Goal: Task Accomplishment & Management: Complete application form

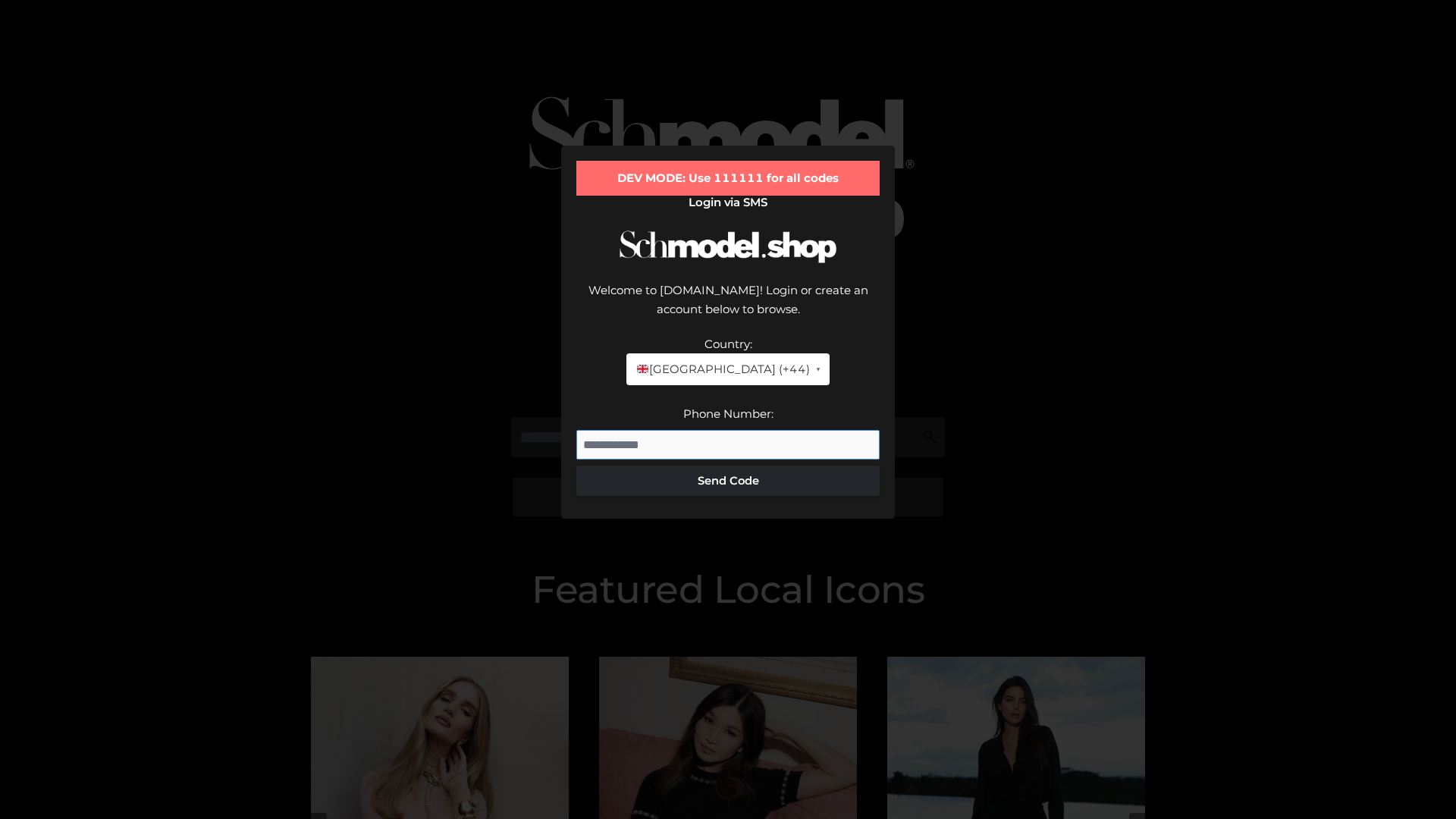
click at [728, 430] on input "Phone Number:" at bounding box center [728, 445] width 303 height 31
type input "**********"
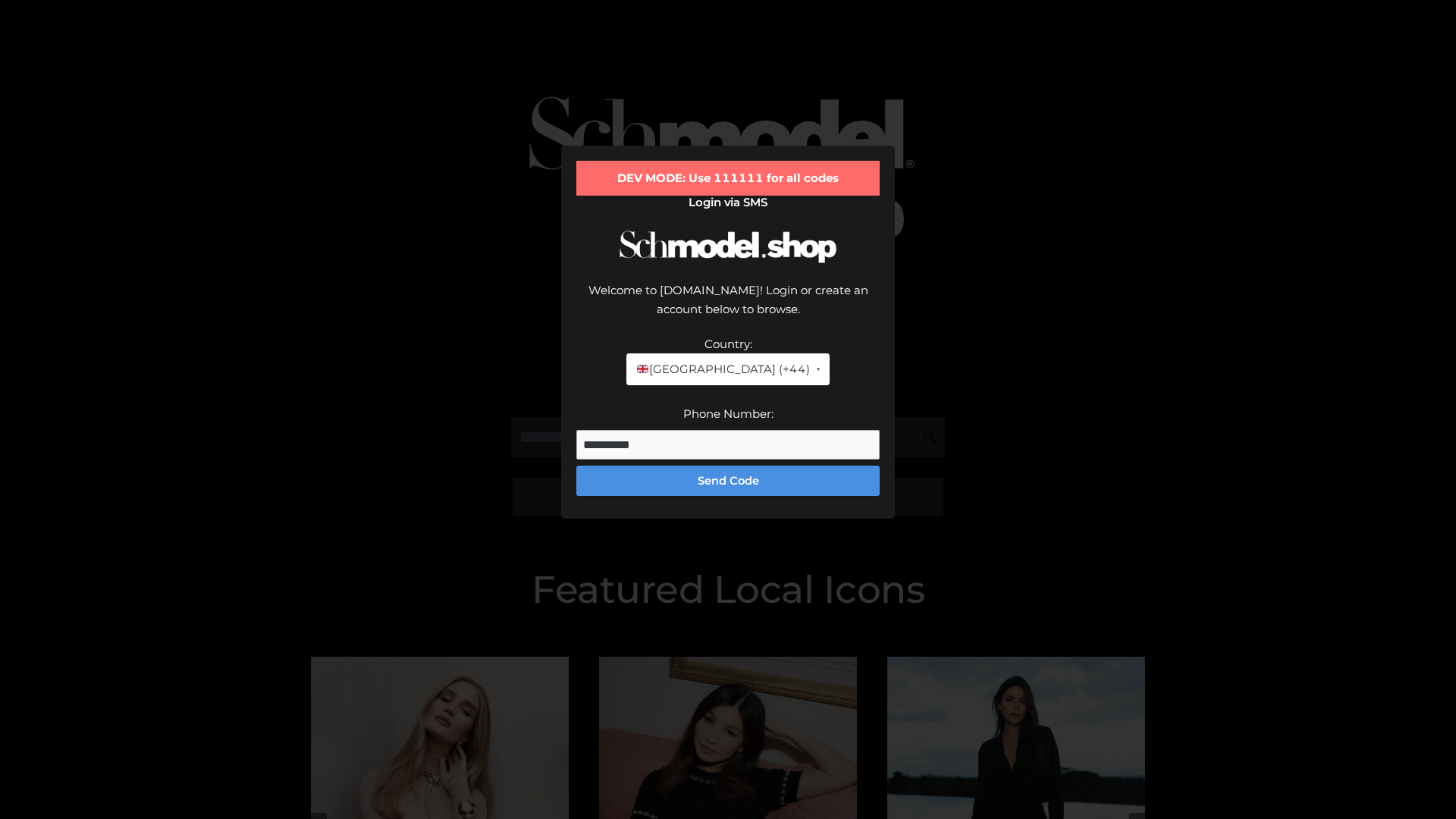
click at [728, 466] on button "Send Code" at bounding box center [728, 481] width 303 height 31
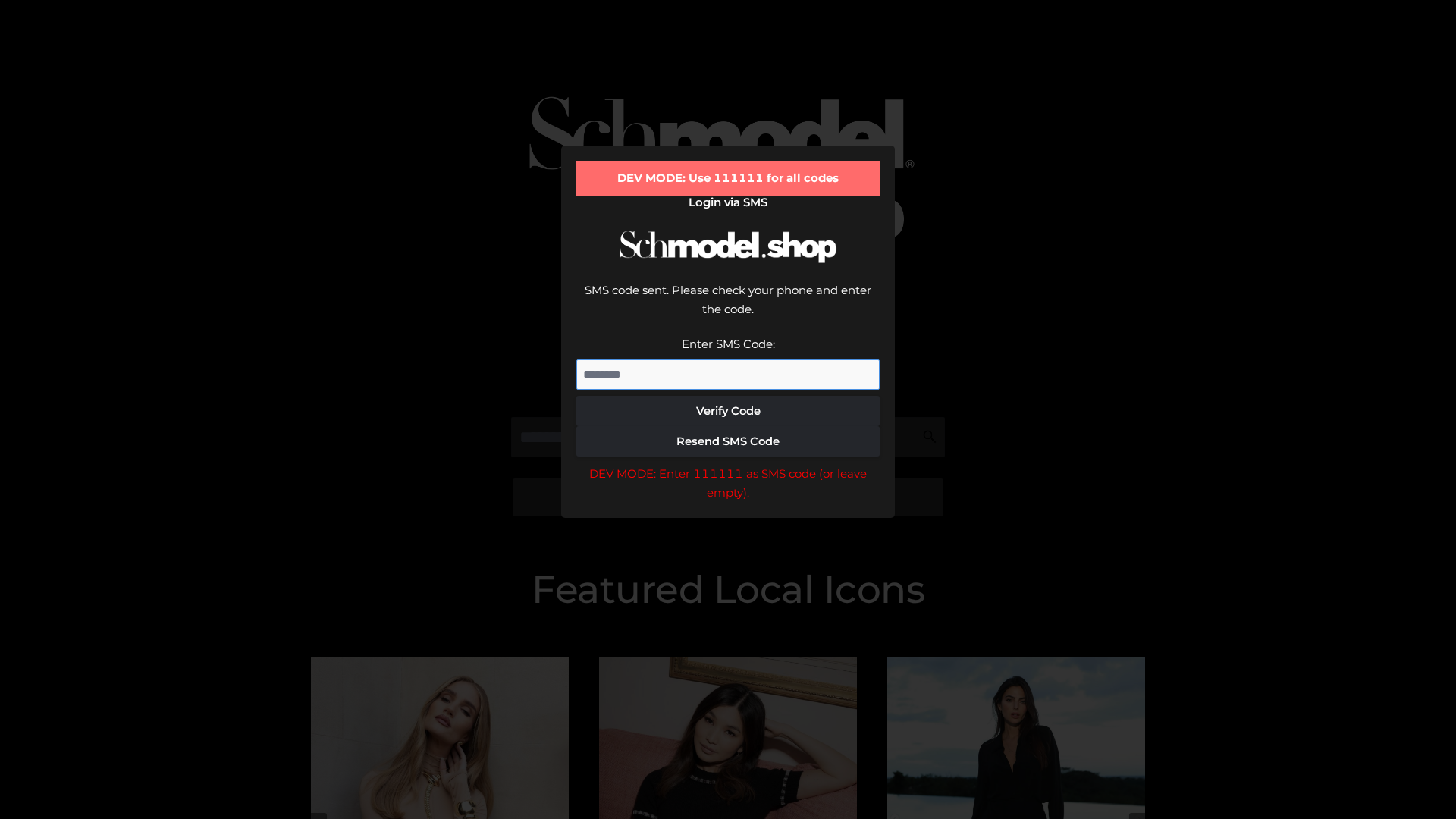
click at [728, 360] on input "Enter SMS Code:" at bounding box center [728, 375] width 303 height 31
type input "******"
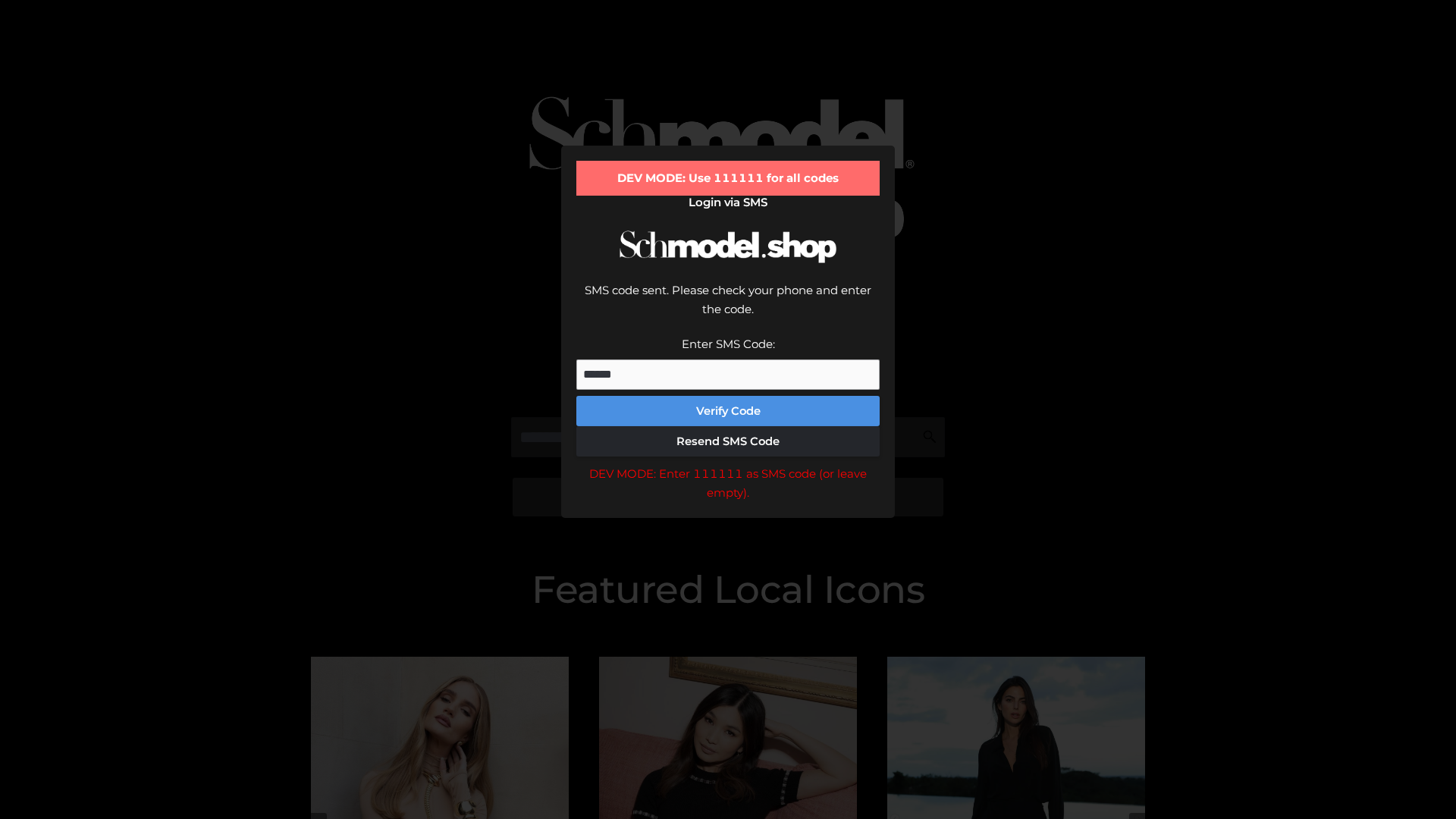
click at [728, 396] on button "Verify Code" at bounding box center [728, 411] width 303 height 31
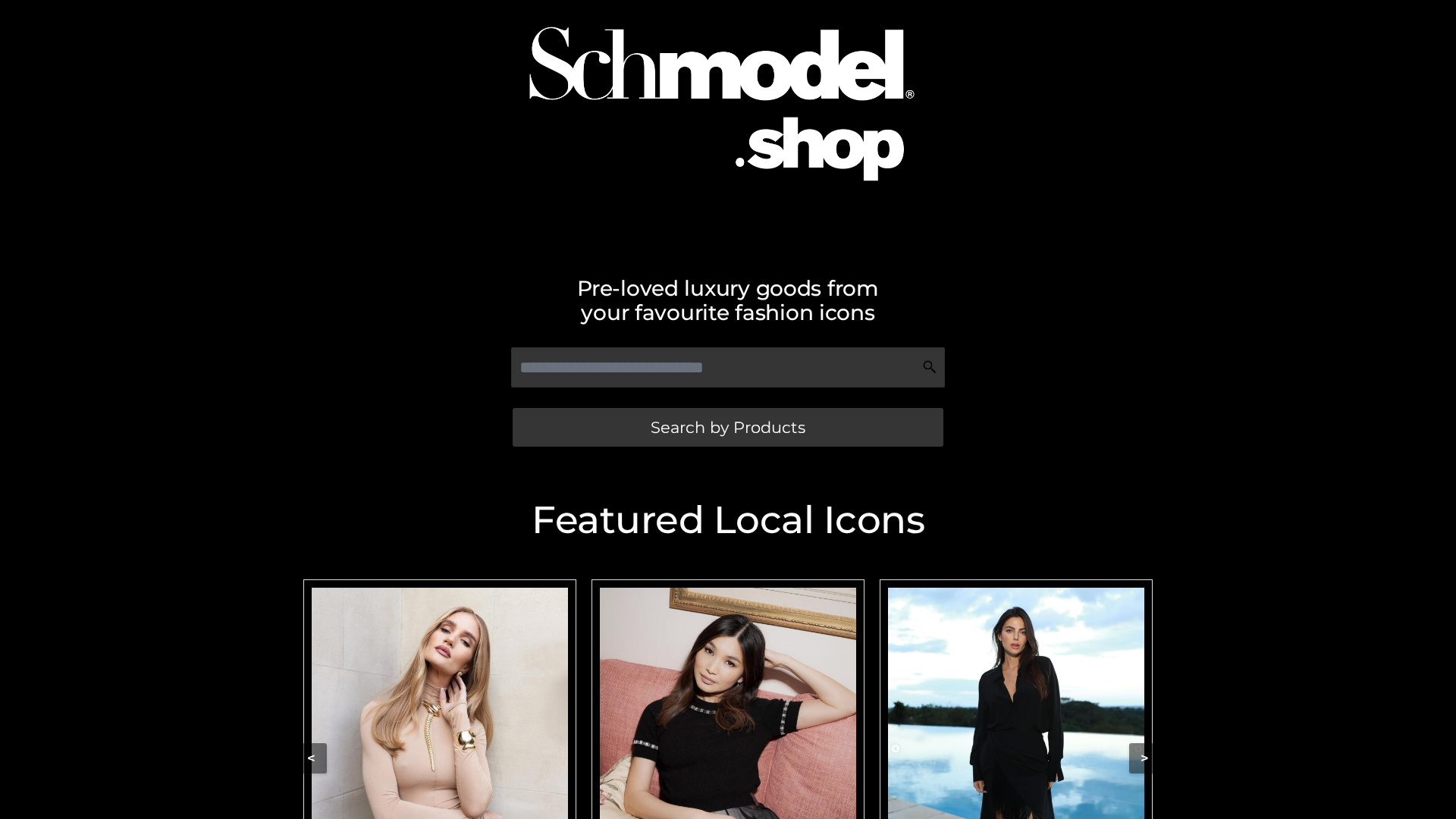
scroll to position [75, 0]
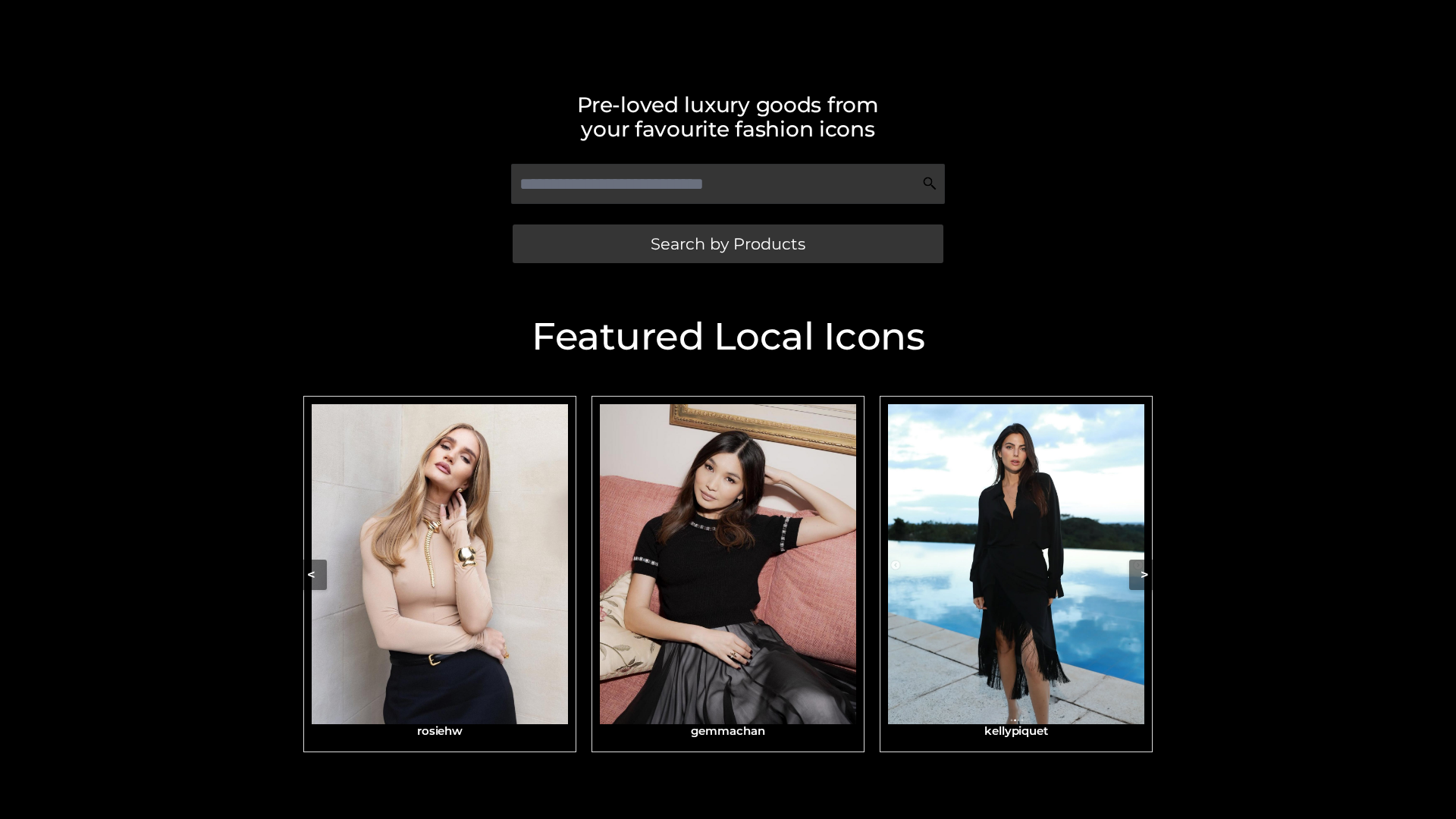
scroll to position [322, 0]
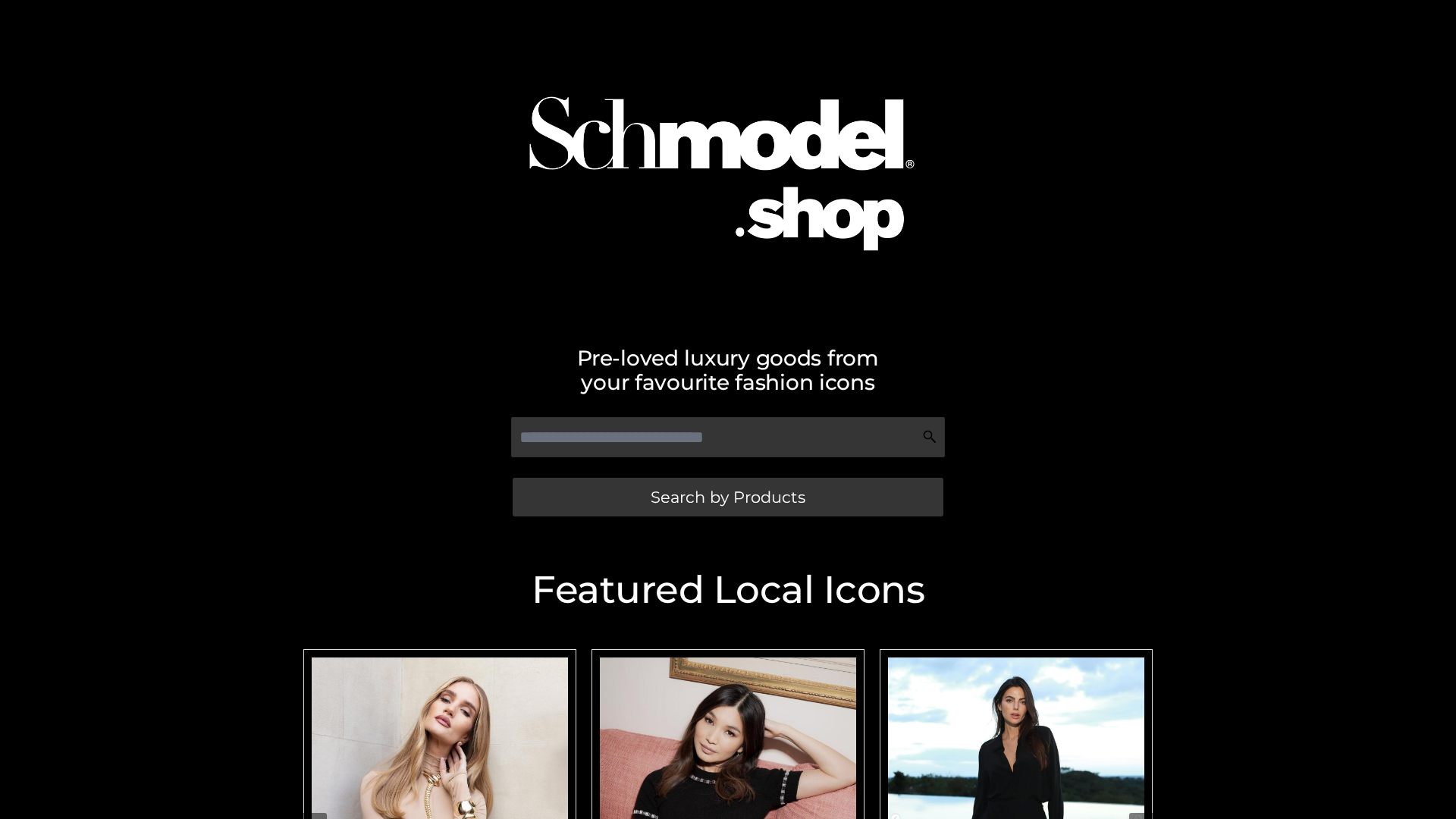
scroll to position [102, 0]
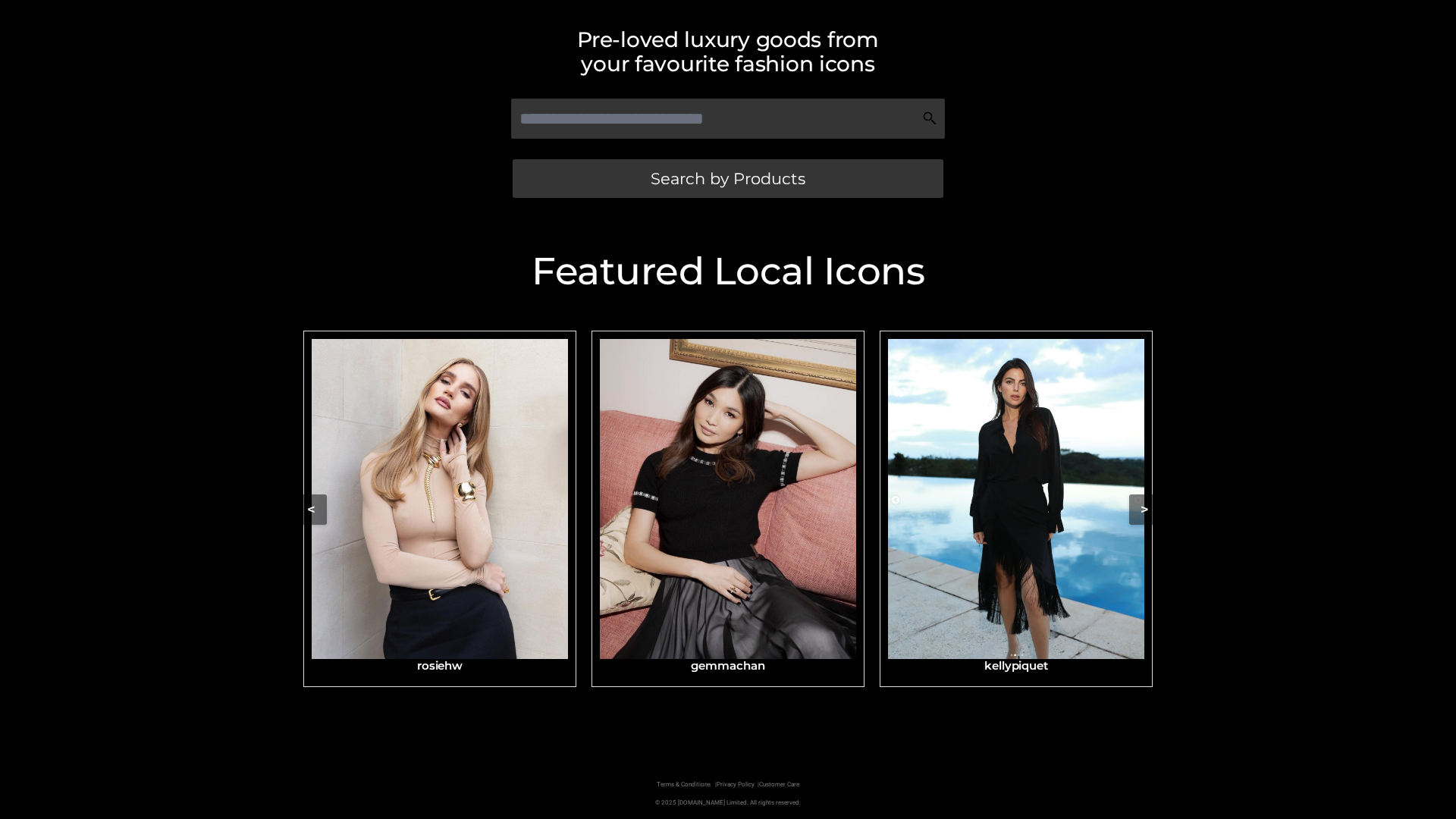
scroll to position [322, 0]
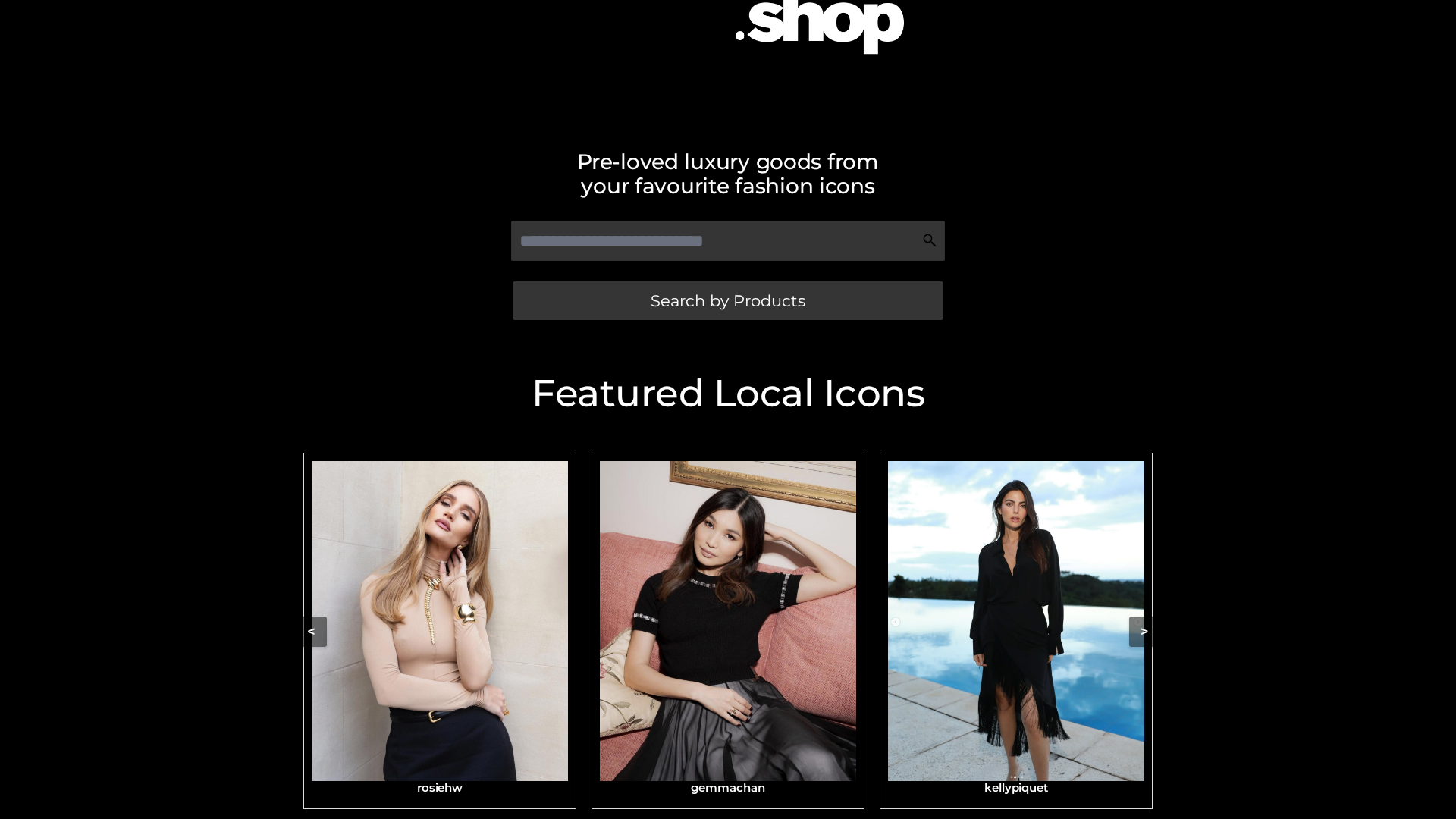
scroll to position [207, 0]
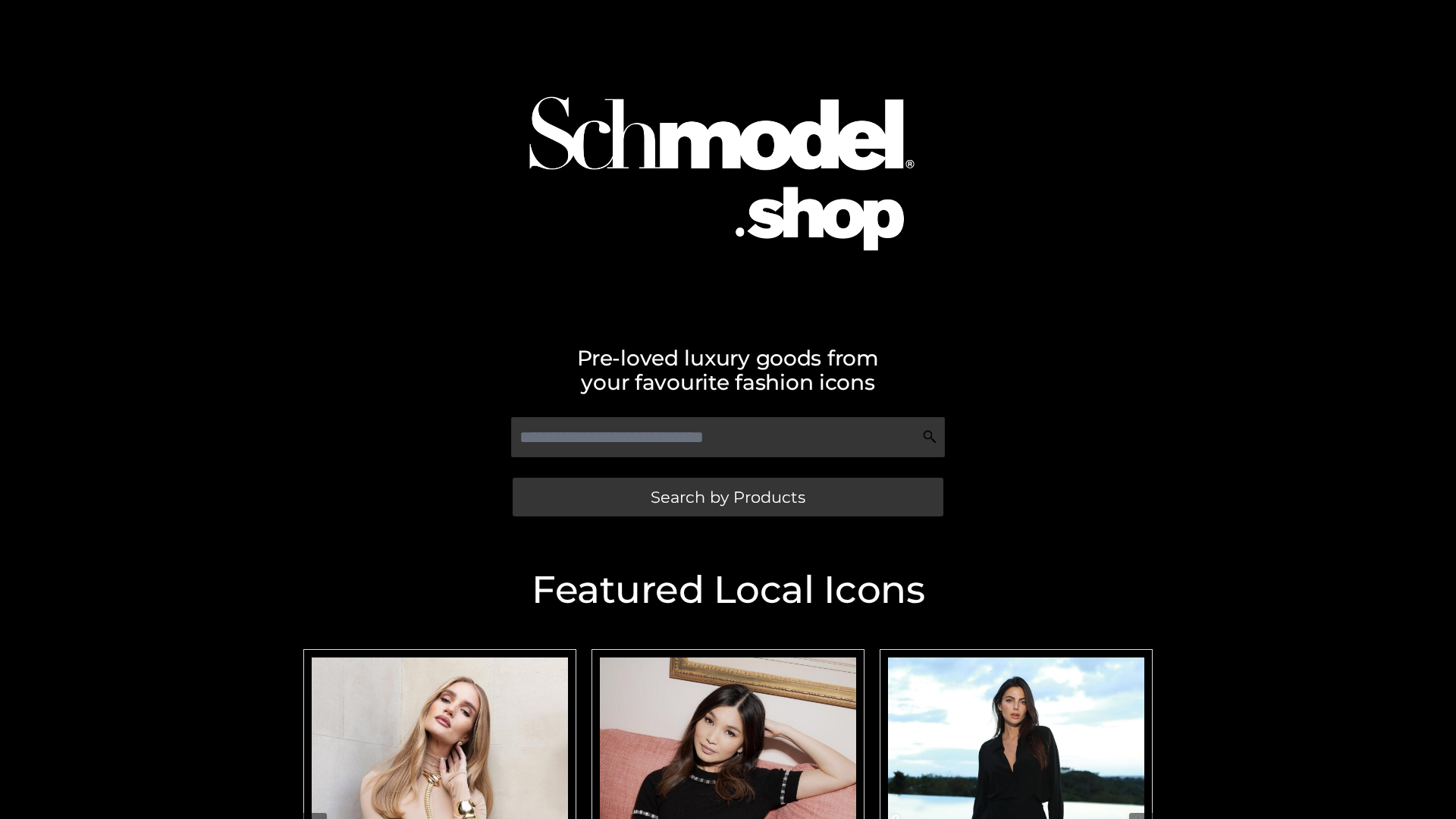
scroll to position [48, 0]
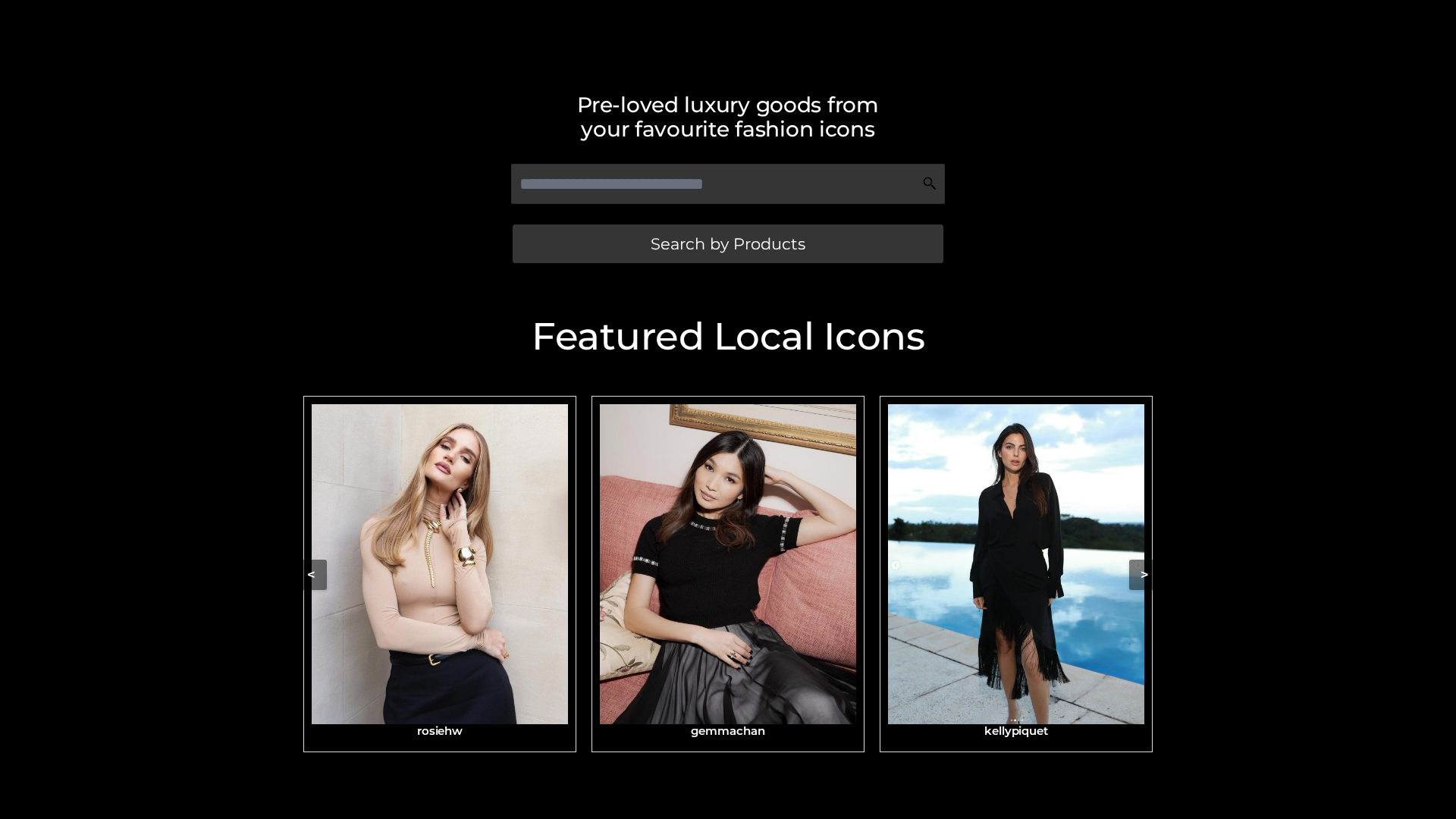
scroll to position [322, 0]
